Goal: Task Accomplishment & Management: Manage account settings

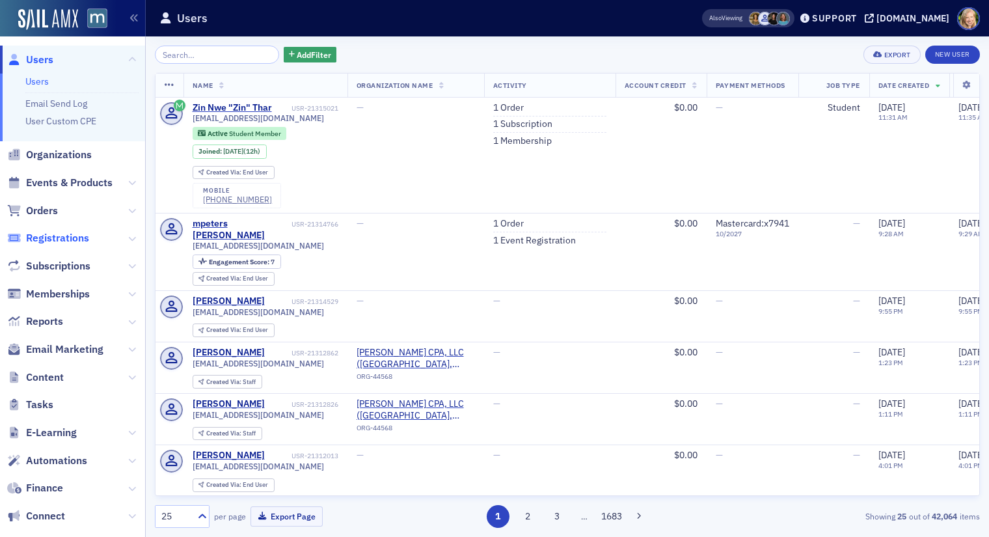
click at [75, 235] on span "Registrations" at bounding box center [57, 238] width 63 height 14
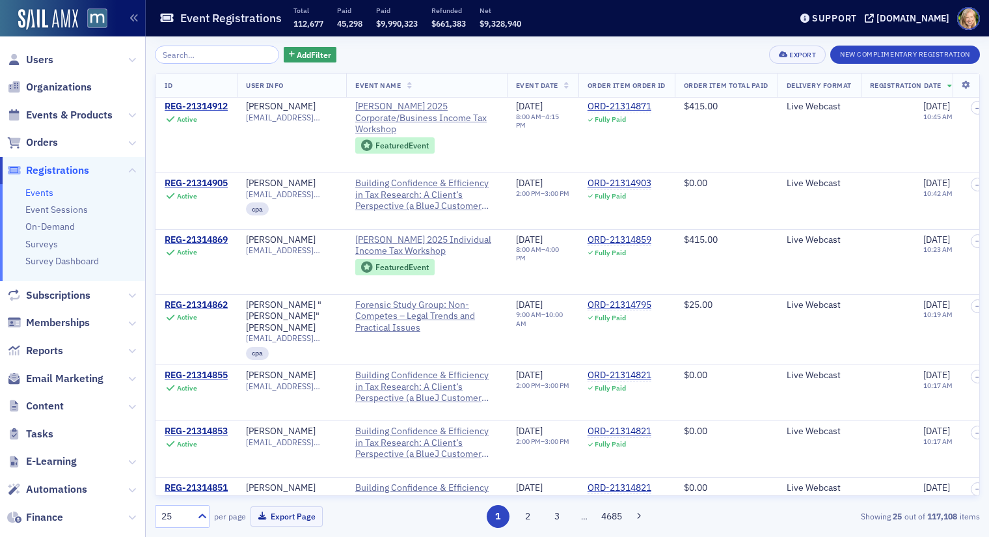
scroll to position [1055, 0]
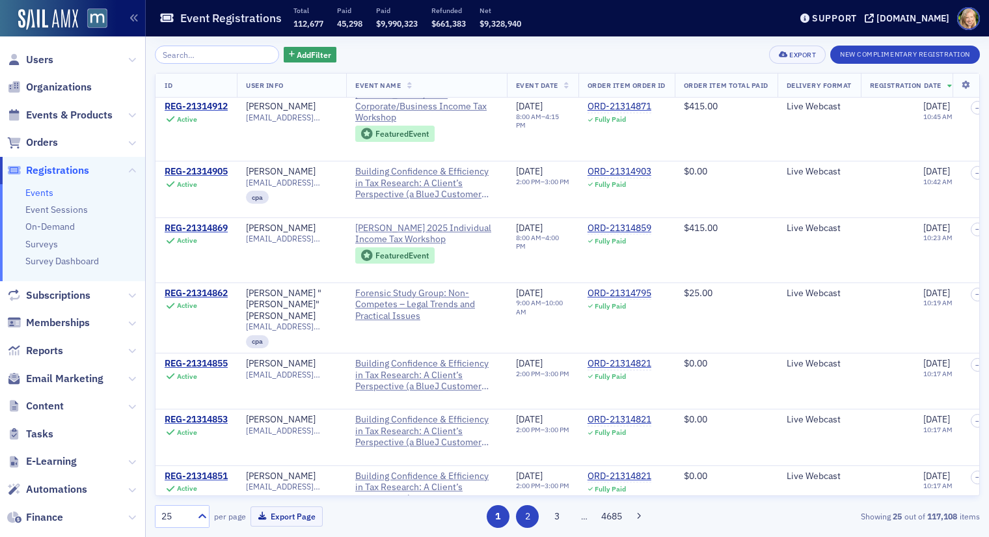
click at [531, 522] on button "2" at bounding box center [527, 516] width 23 height 23
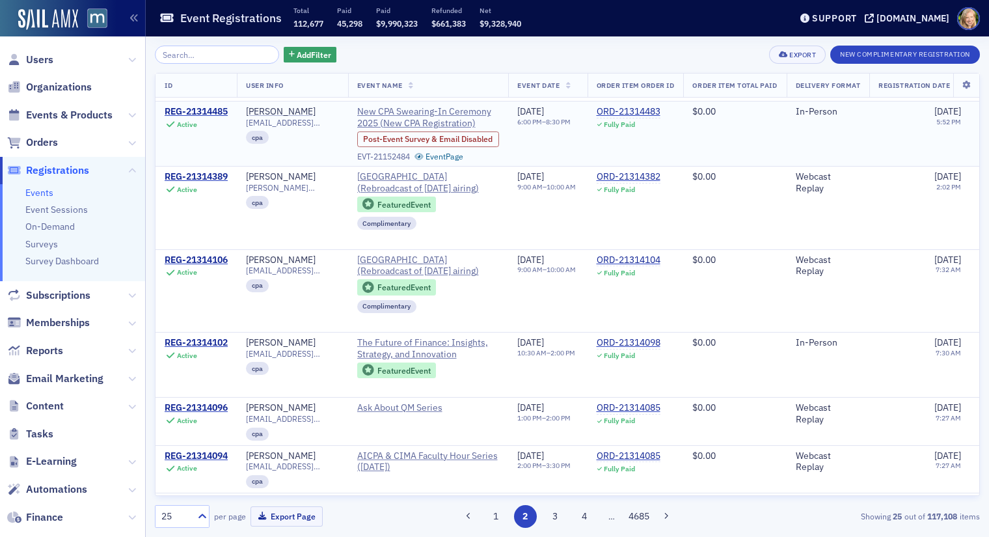
scroll to position [1167, 0]
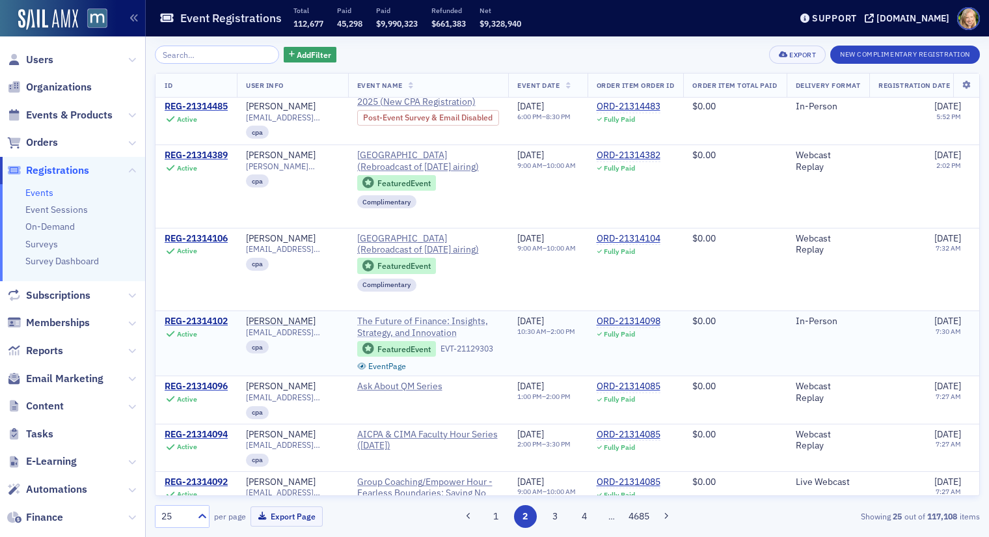
click at [456, 316] on span "The Future of Finance: Insights, Strategy, and Innovation" at bounding box center [428, 327] width 143 height 23
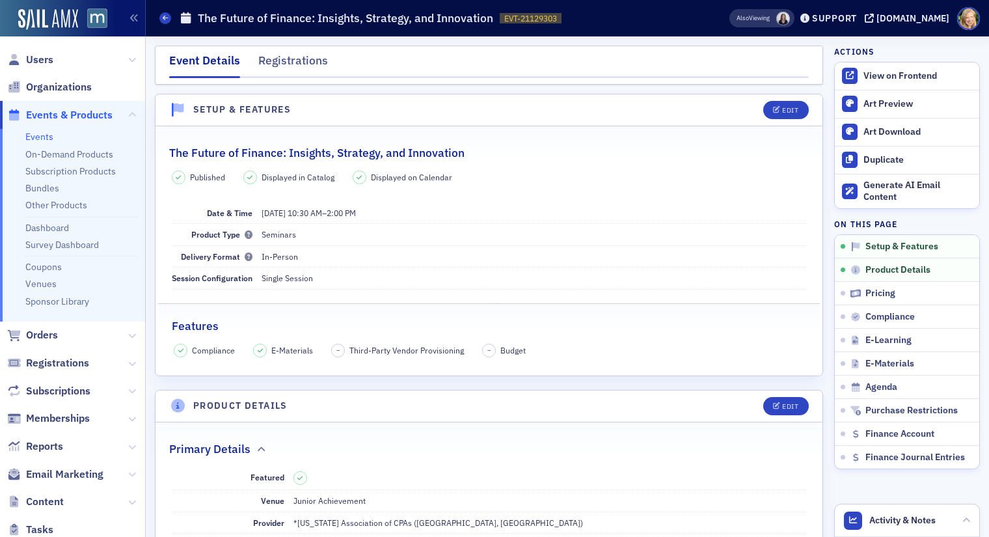
click at [301, 59] on div "Registrations" at bounding box center [293, 64] width 70 height 24
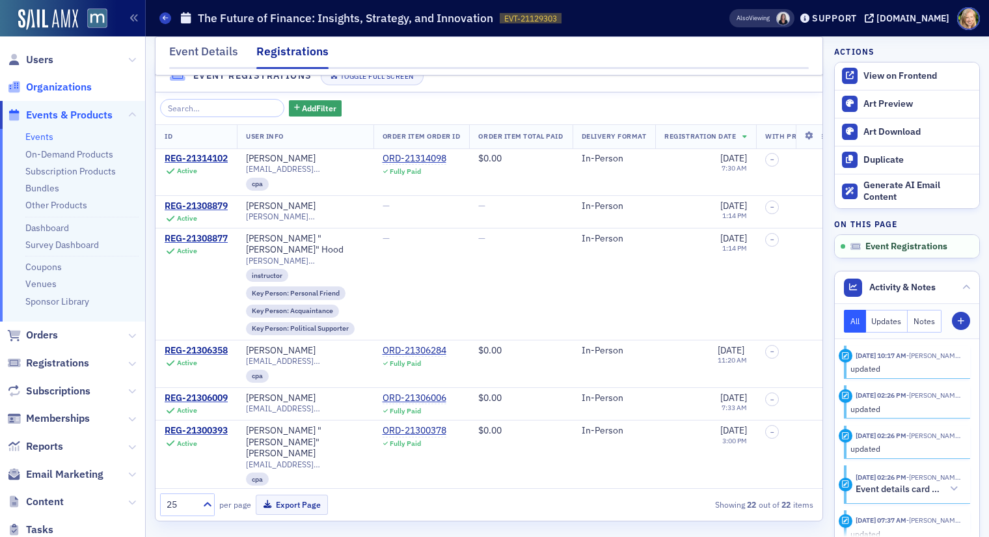
click at [48, 85] on span "Organizations" at bounding box center [59, 87] width 66 height 14
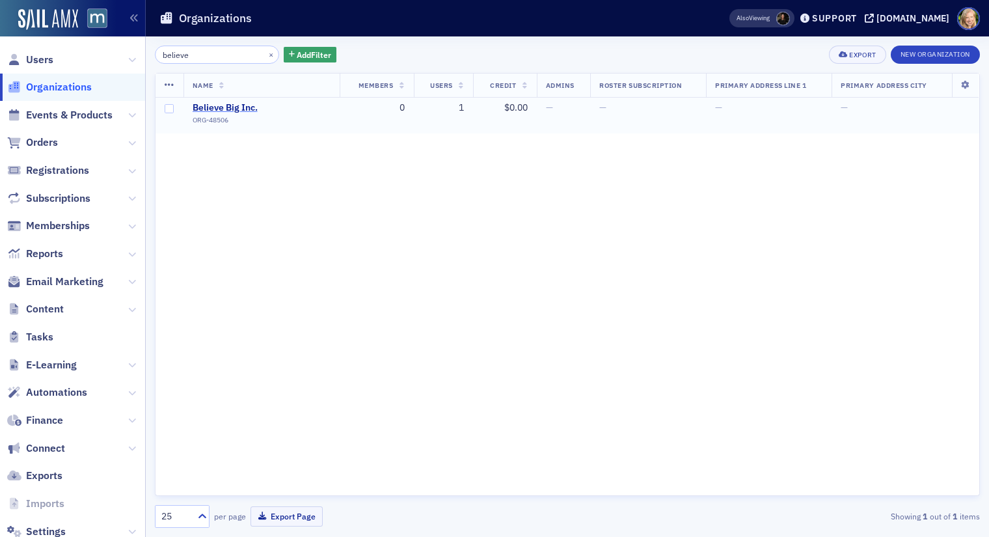
type input "believe"
click at [241, 107] on span "Believe Big Inc." at bounding box center [252, 108] width 118 height 12
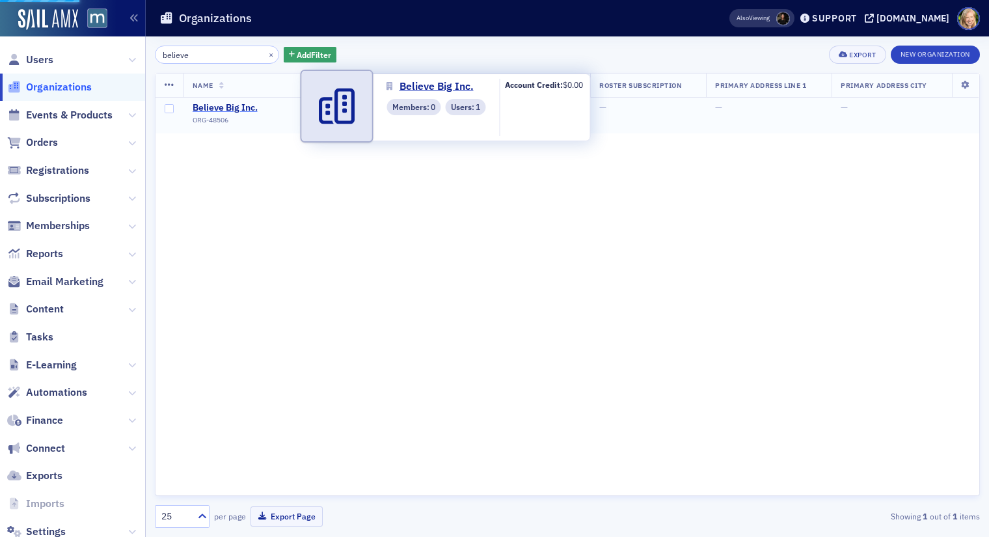
select select "US"
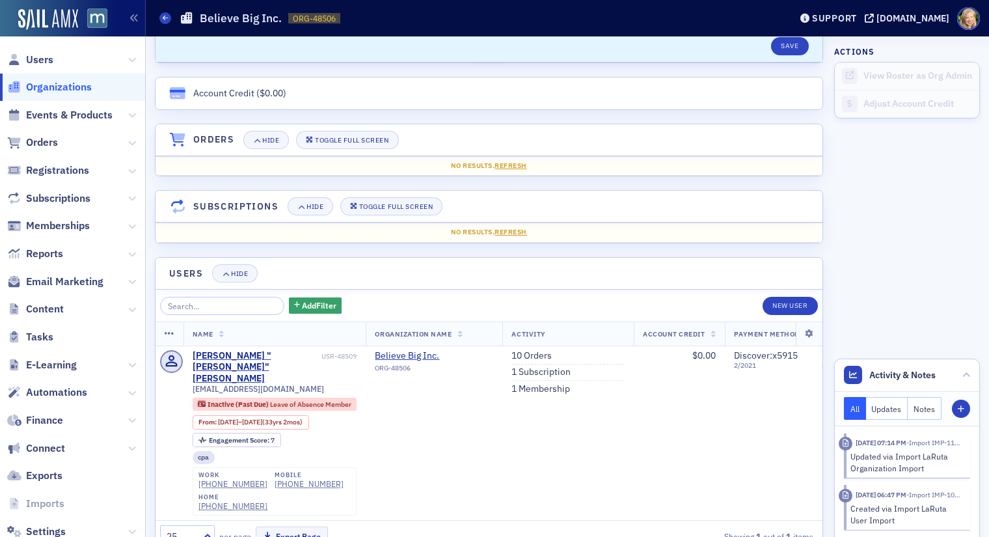
scroll to position [808, 0]
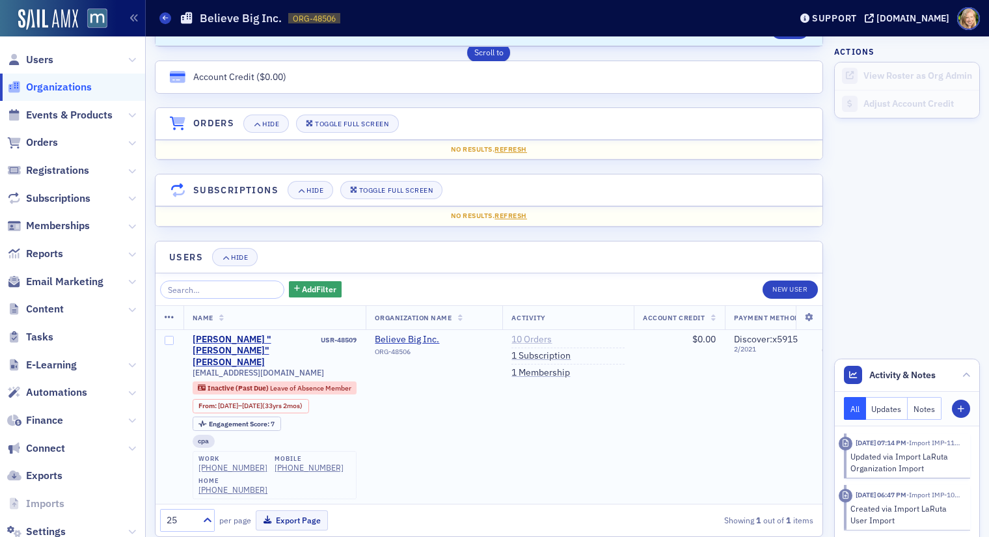
click at [530, 338] on link "10 Orders" at bounding box center [531, 340] width 40 height 12
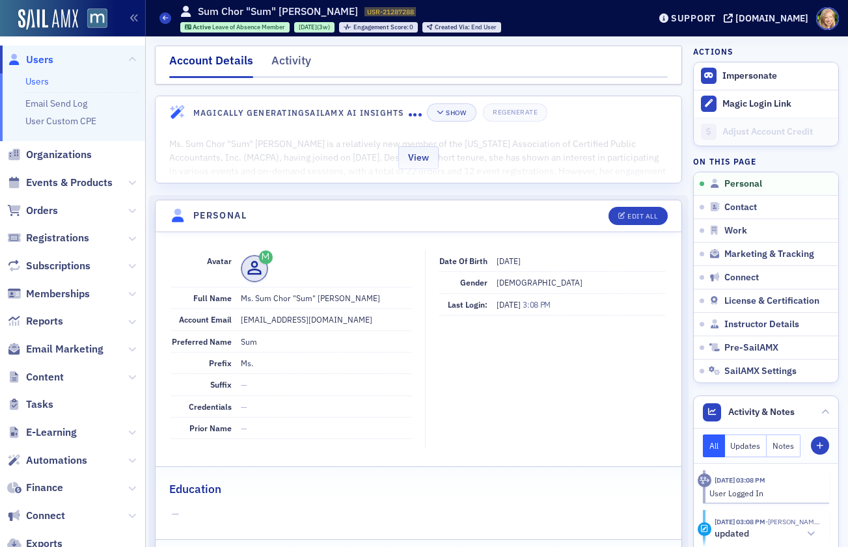
click at [623, 171] on div "View" at bounding box center [419, 155] width 526 height 55
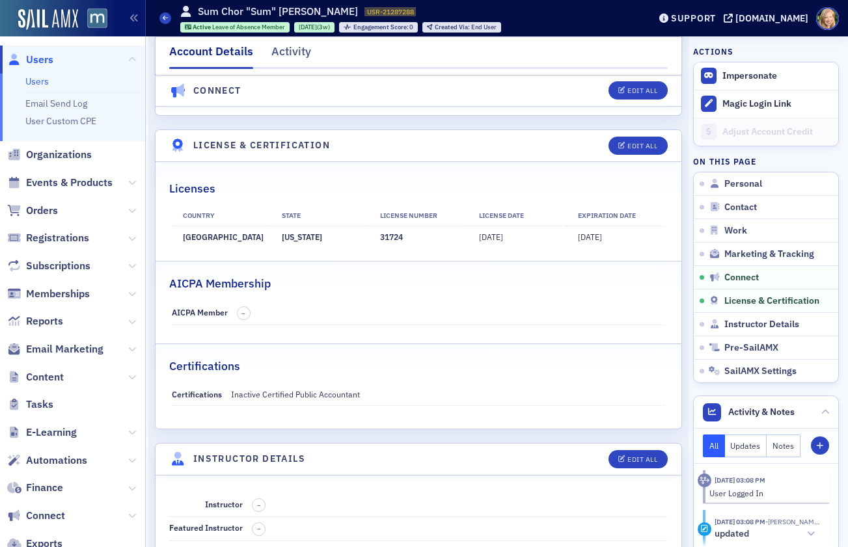
scroll to position [3142, 0]
